Goal: Find specific page/section: Find specific page/section

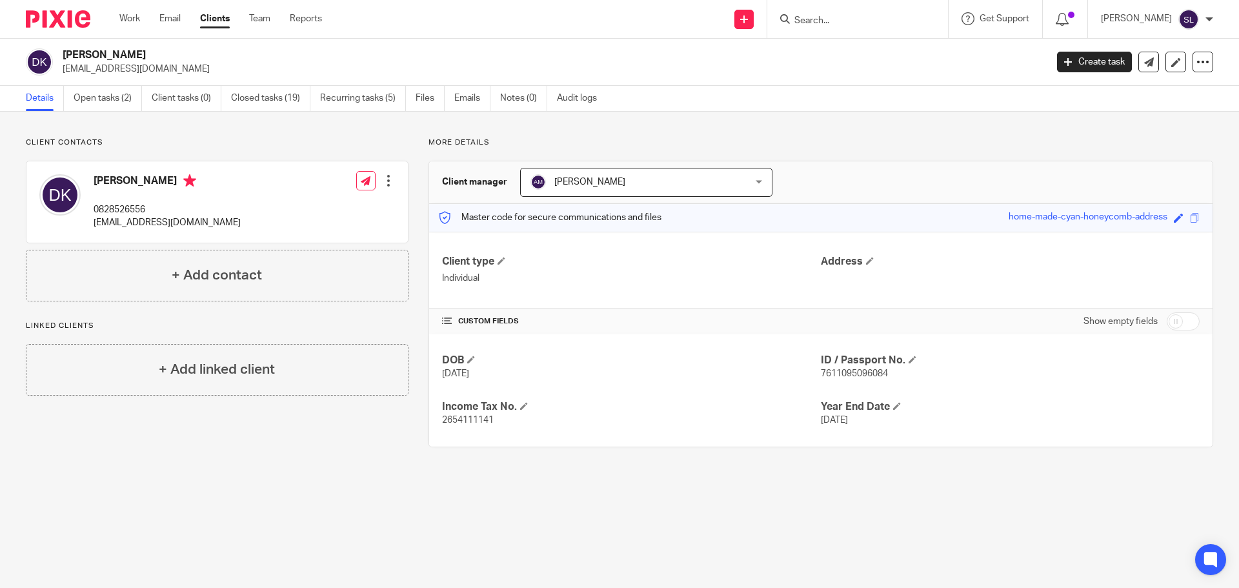
click at [810, 24] on input "Search" at bounding box center [851, 21] width 116 height 12
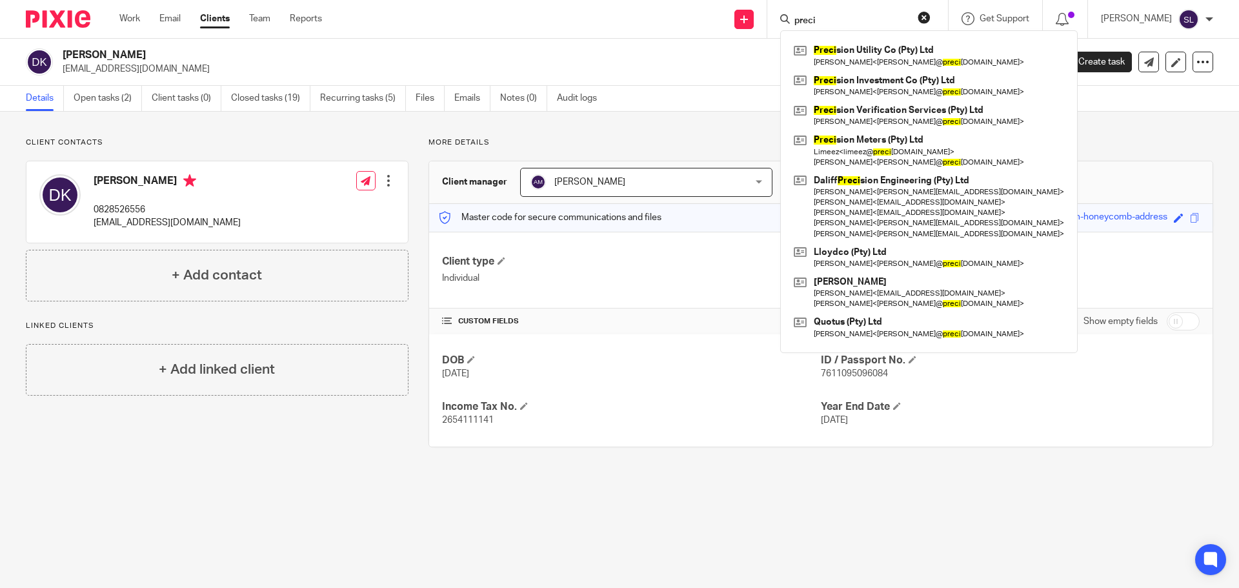
type input "preci"
click at [857, 90] on link at bounding box center [928, 86] width 277 height 30
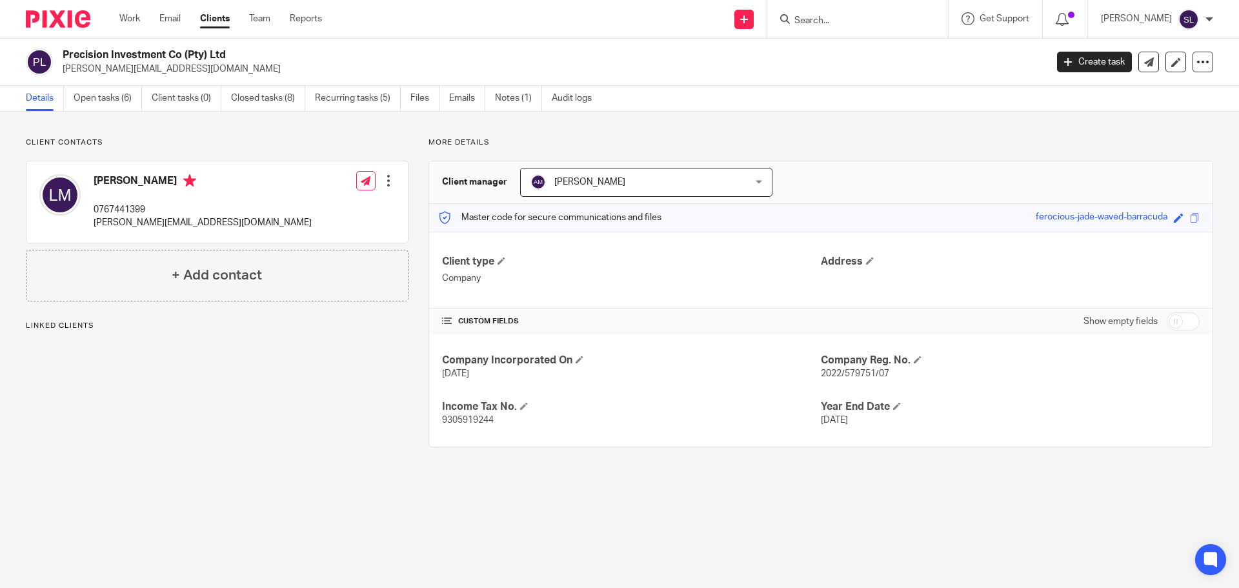
click at [469, 417] on span "9305919244" at bounding box center [468, 420] width 52 height 9
copy span "9305919244"
drag, startPoint x: 63, startPoint y: 53, endPoint x: 239, endPoint y: 55, distance: 175.5
click at [239, 55] on h2 "Precision Investment Co (Pty) Ltd" at bounding box center [453, 55] width 780 height 14
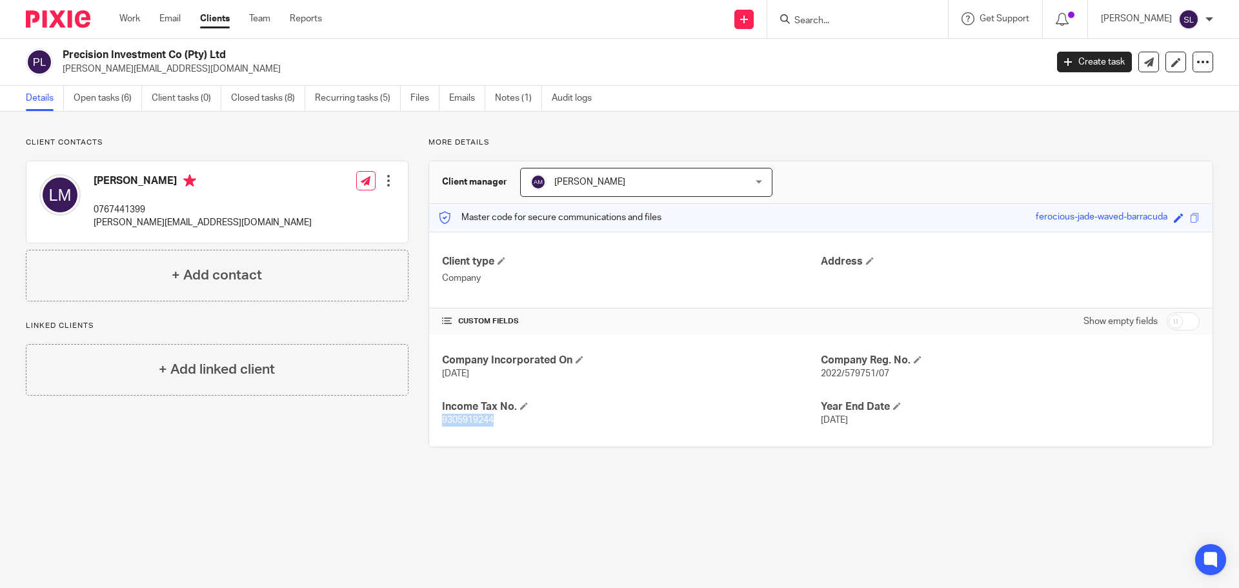
copy h2 "Precision Investment Co (Pty) Ltd"
click at [845, 371] on span "2022/579751/07" at bounding box center [855, 373] width 68 height 9
copy p "2022/579751/07"
